Goal: Find specific page/section

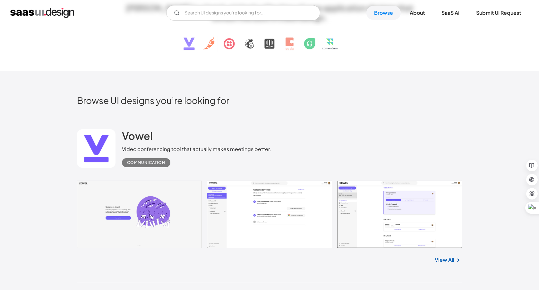
scroll to position [104, 0]
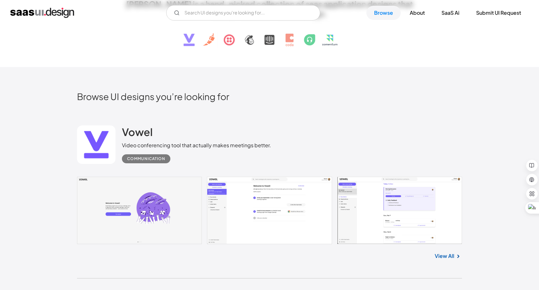
click at [94, 145] on link at bounding box center [96, 145] width 39 height 39
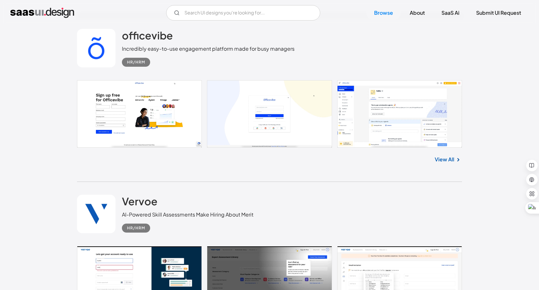
scroll to position [533, 0]
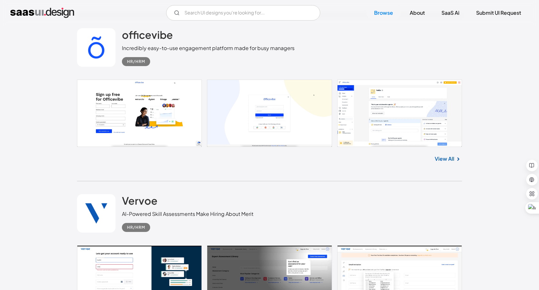
click at [167, 98] on link at bounding box center [269, 113] width 385 height 67
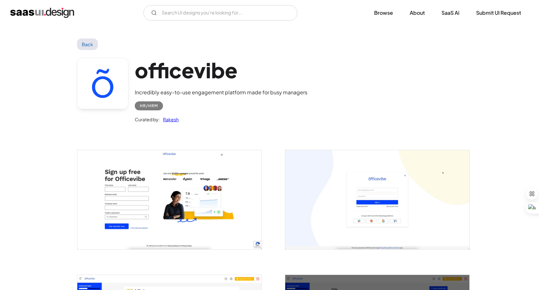
click at [327, 72] on div "officevibe Incredibly easy-to-use engagement platform made for busy managers HR…" at bounding box center [269, 92] width 385 height 84
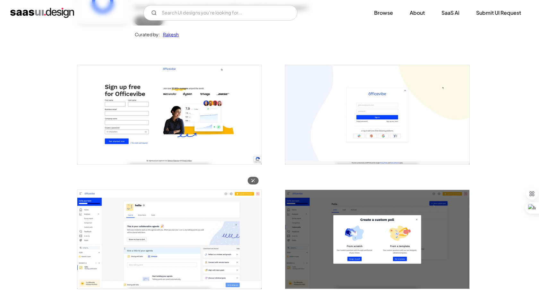
scroll to position [41, 0]
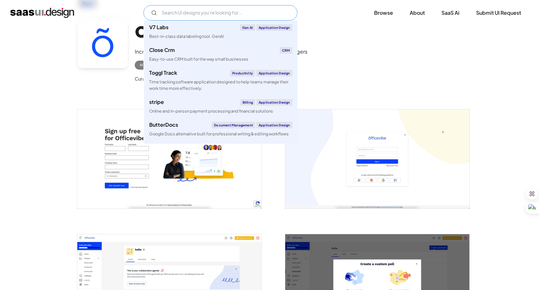
click at [224, 10] on input "Email Form" at bounding box center [221, 12] width 154 height 15
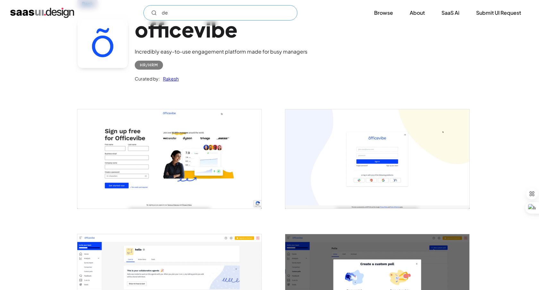
type input "d"
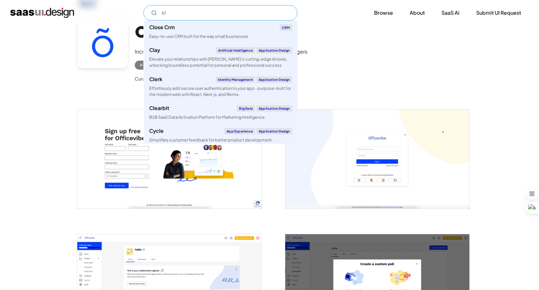
type input "c"
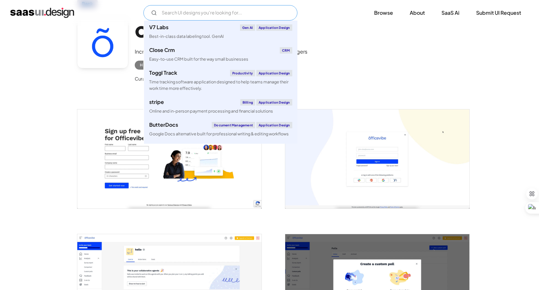
type input "g"
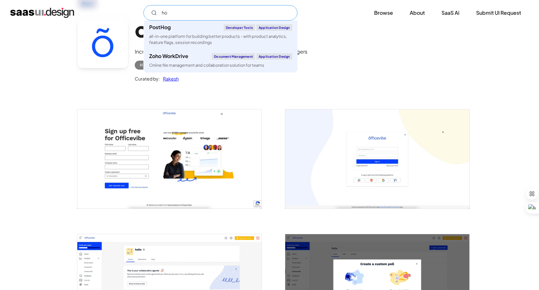
type input "h"
